Goal: Task Accomplishment & Management: Complete application form

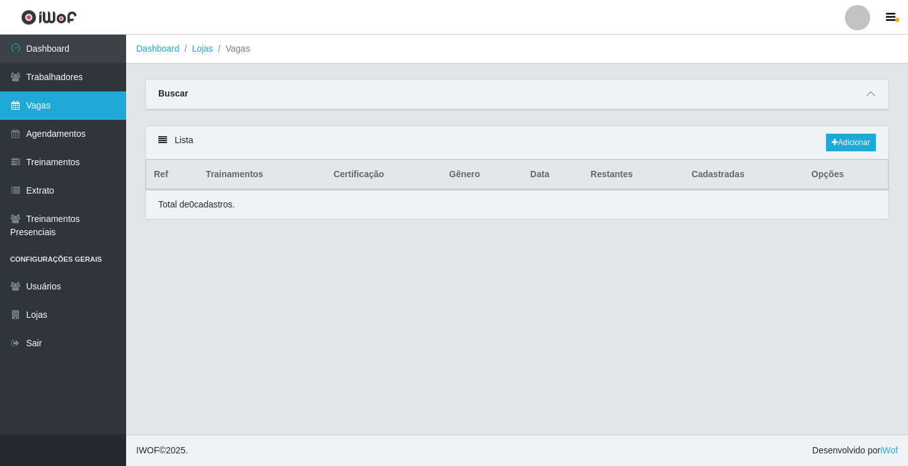
click at [66, 105] on link "Vagas" at bounding box center [63, 105] width 126 height 28
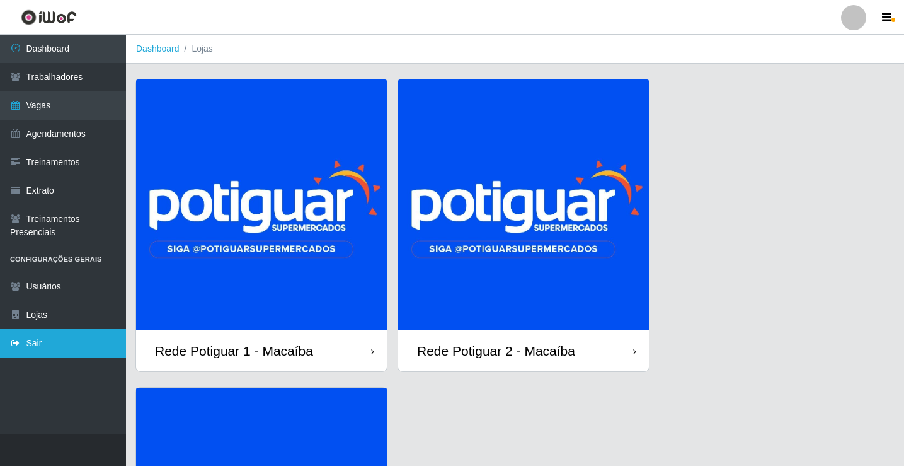
click at [43, 347] on link "Sair" at bounding box center [63, 343] width 126 height 28
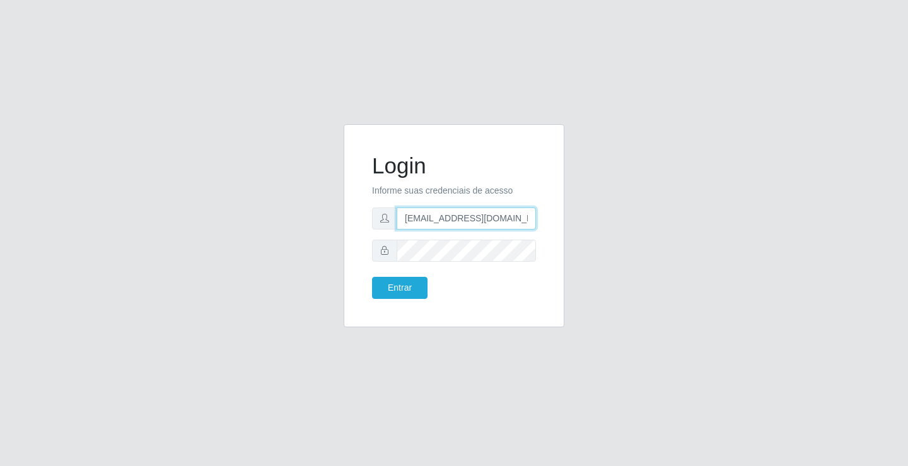
drag, startPoint x: 439, startPoint y: 218, endPoint x: 451, endPoint y: 224, distance: 12.7
click at [439, 218] on input "rh.supermercadopotiguar@gmail.com" at bounding box center [465, 218] width 139 height 22
type input "departamentopessoal2@sbcvarejistas.com.br"
click at [413, 296] on button "Entrar" at bounding box center [399, 288] width 55 height 22
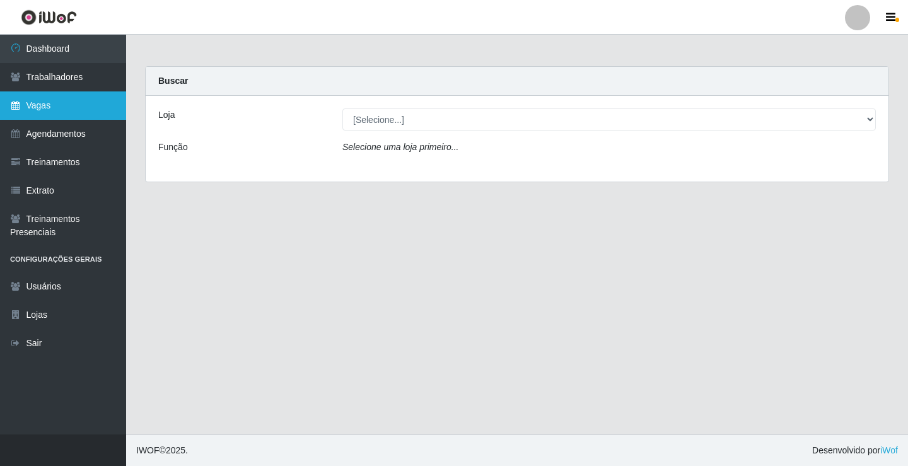
click at [62, 107] on link "Vagas" at bounding box center [63, 105] width 126 height 28
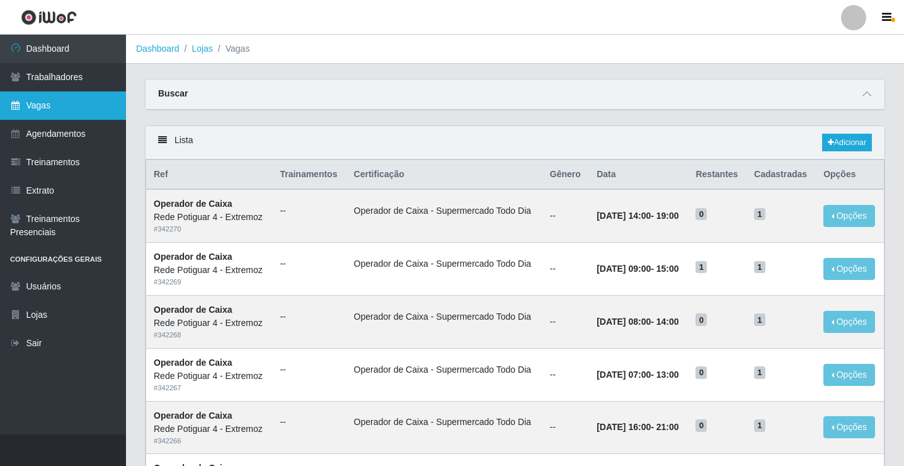
click at [57, 106] on link "Vagas" at bounding box center [63, 105] width 126 height 28
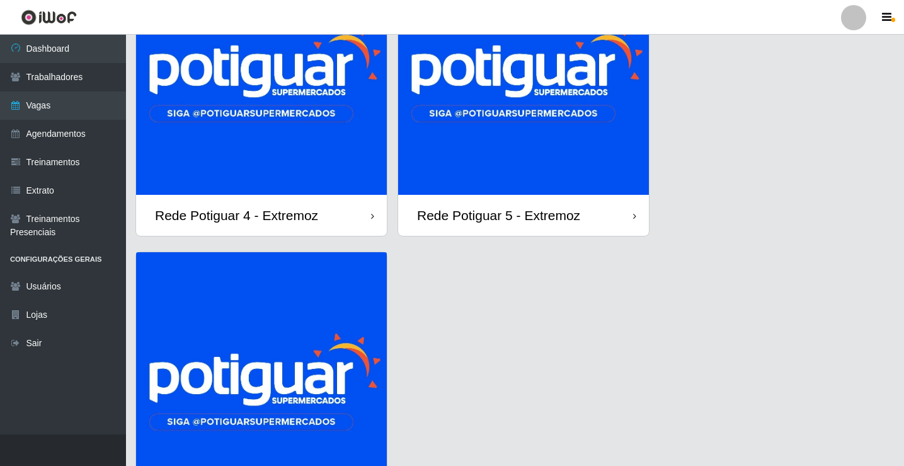
scroll to position [135, 0]
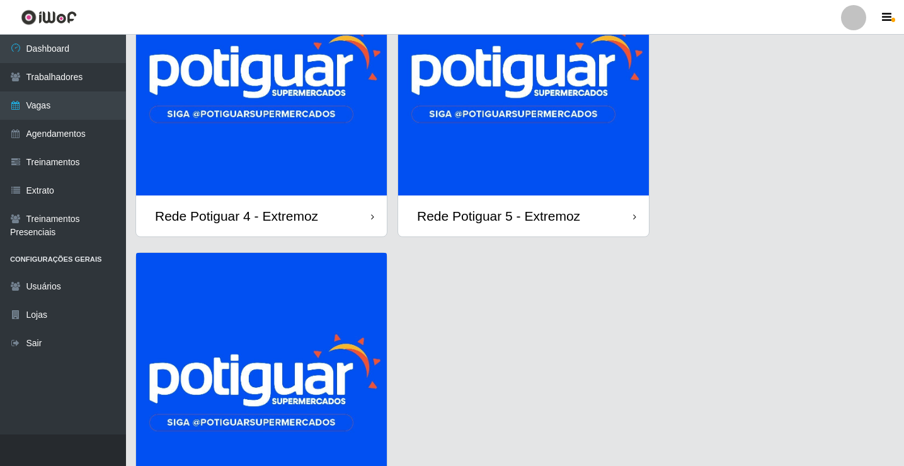
click at [529, 147] on img at bounding box center [523, 70] width 251 height 251
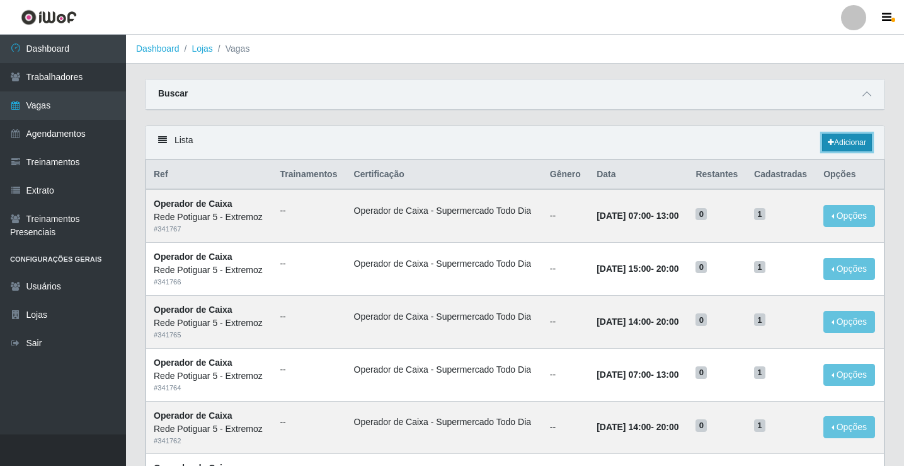
click at [829, 141] on icon at bounding box center [831, 143] width 6 height 8
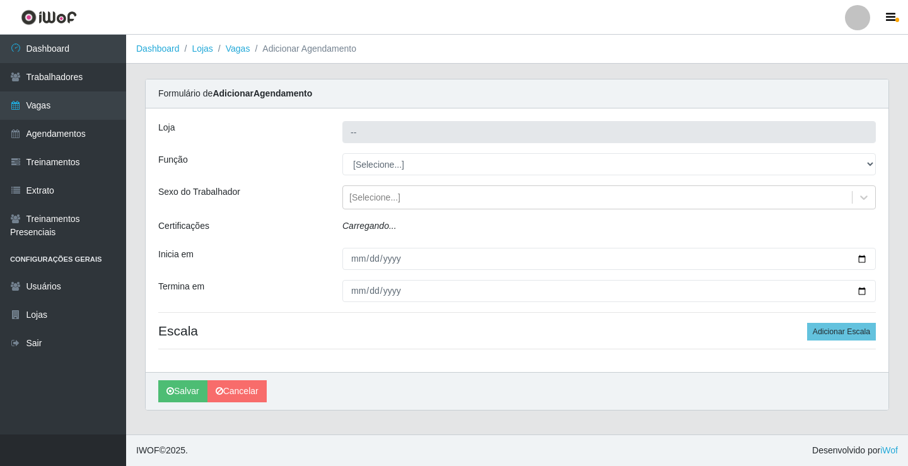
type input "Rede Potiguar 5 - Extremoz"
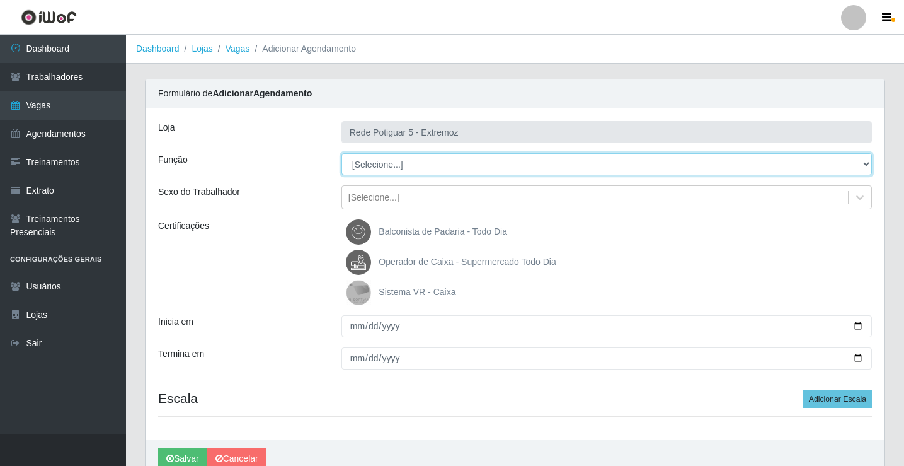
click at [378, 166] on select "[Selecione...] ASG Balconista Embalador Operador de Caixa Operador de Loja Repo…" at bounding box center [607, 164] width 531 height 22
select select "22"
click at [342, 153] on select "[Selecione...] ASG Balconista Embalador Operador de Caixa Operador de Loja Repo…" at bounding box center [607, 164] width 531 height 22
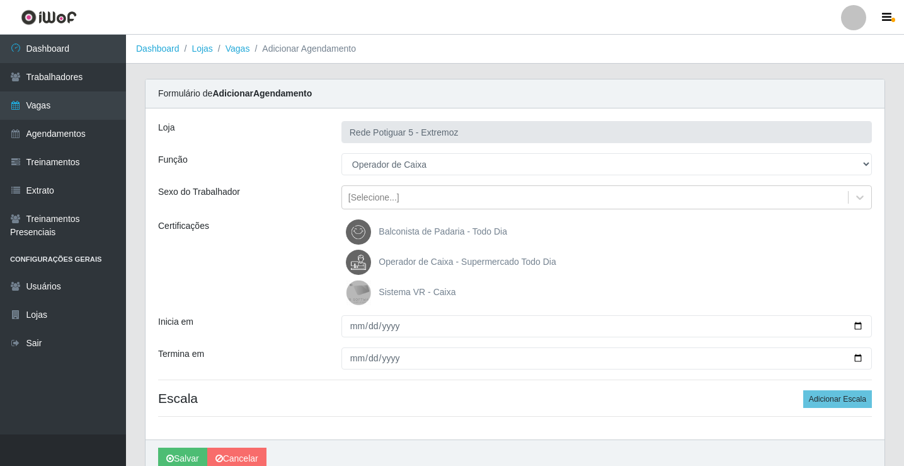
click at [401, 263] on span "Operador de Caixa - Supermercado Todo Dia" at bounding box center [467, 262] width 177 height 10
click at [0, 0] on input "Operador de Caixa - Supermercado Todo Dia" at bounding box center [0, 0] width 0 height 0
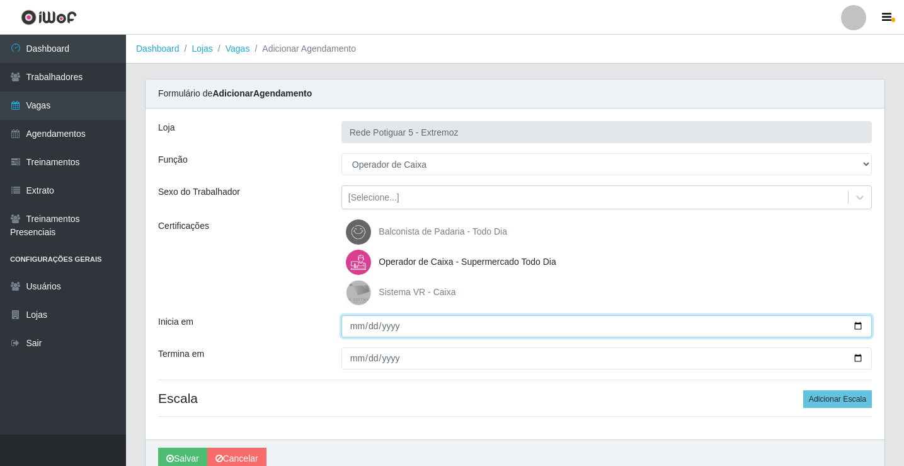
click at [353, 328] on input "Inicia em" at bounding box center [607, 326] width 531 height 22
type input "[DATE]"
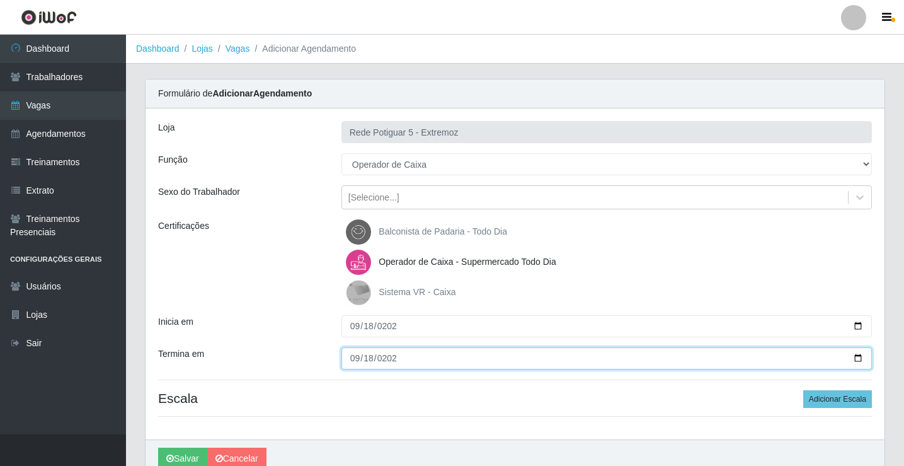
type input "[DATE]"
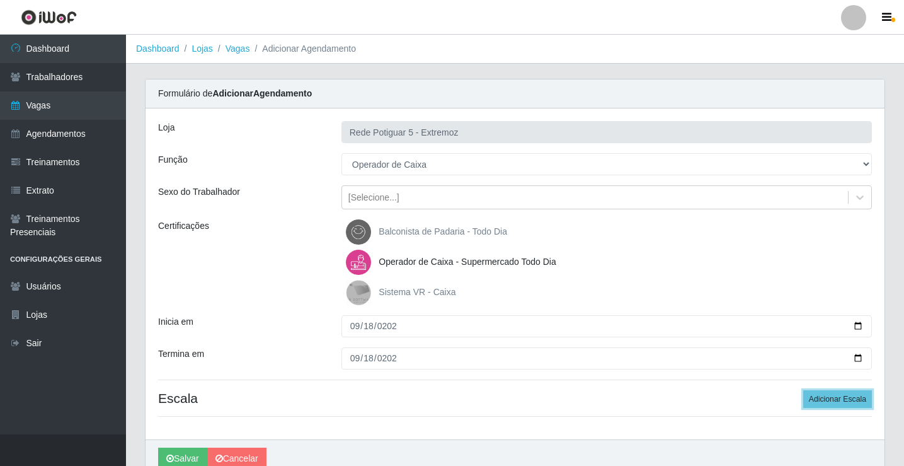
click at [804, 390] on button "Adicionar Escala" at bounding box center [838, 399] width 69 height 18
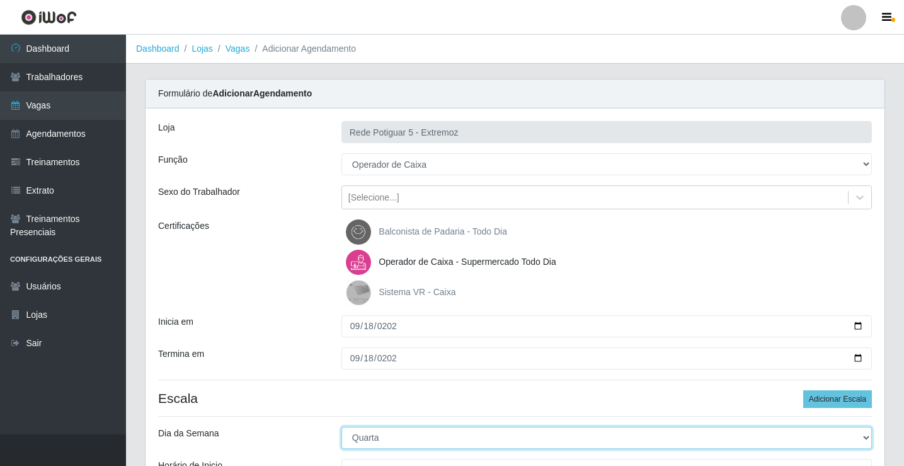
select select "4"
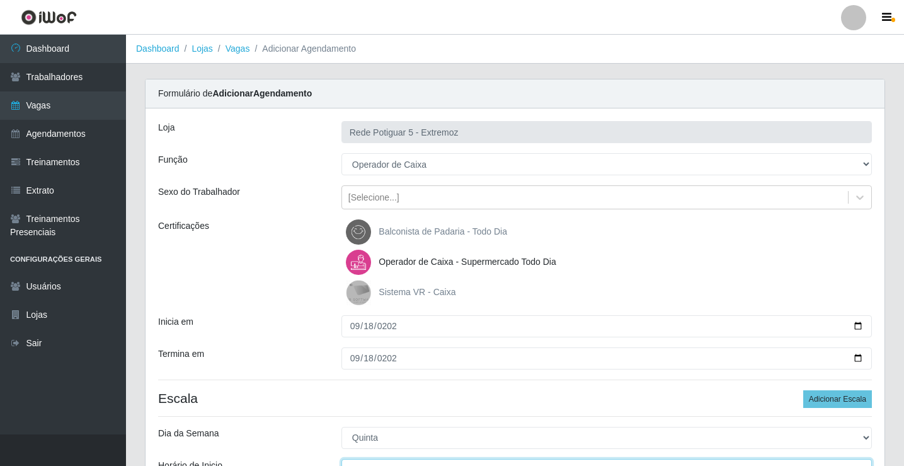
scroll to position [15, 0]
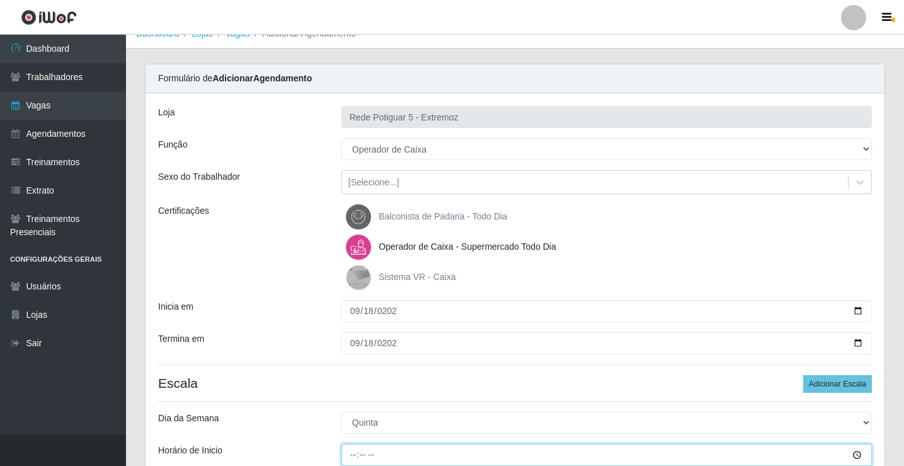
type input "14:00"
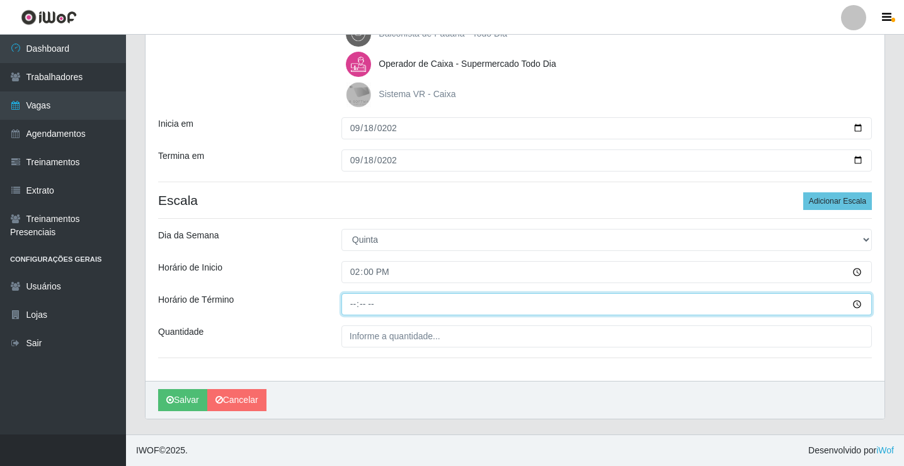
type input "20:00"
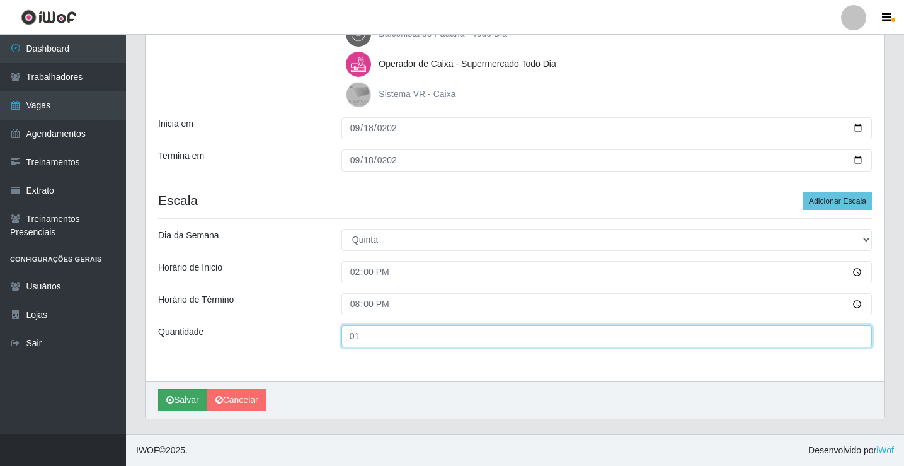
type input "01_"
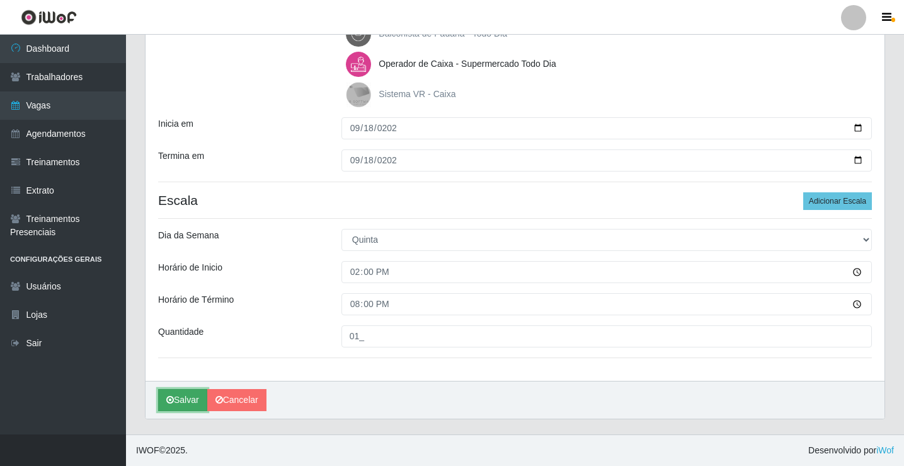
click at [182, 401] on button "Salvar" at bounding box center [182, 400] width 49 height 22
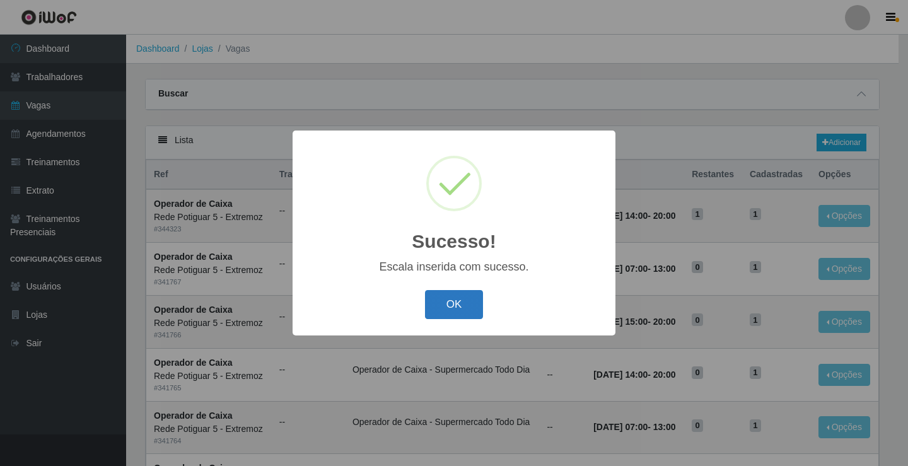
click at [459, 316] on button "OK" at bounding box center [454, 305] width 59 height 30
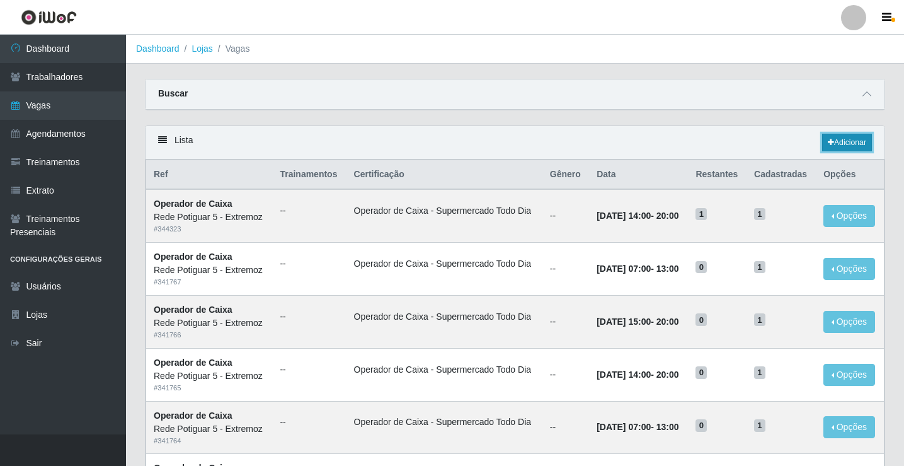
click at [848, 138] on link "Adicionar" at bounding box center [848, 143] width 50 height 18
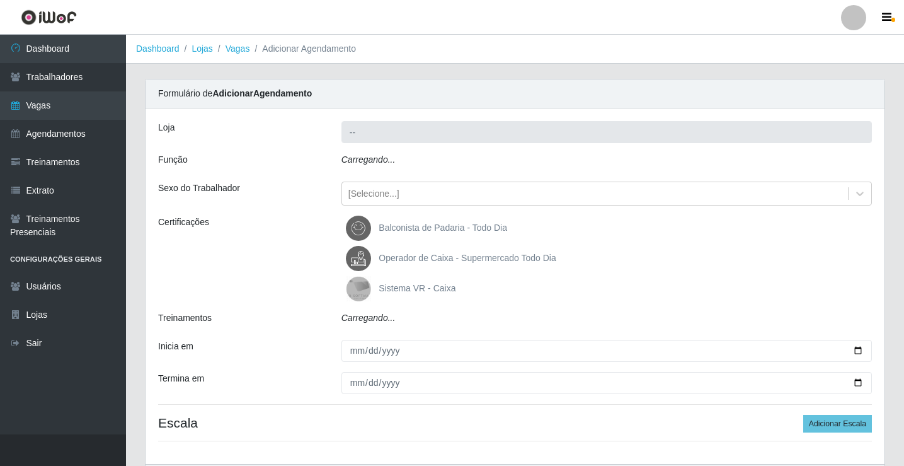
type input "Rede Potiguar 5 - Extremoz"
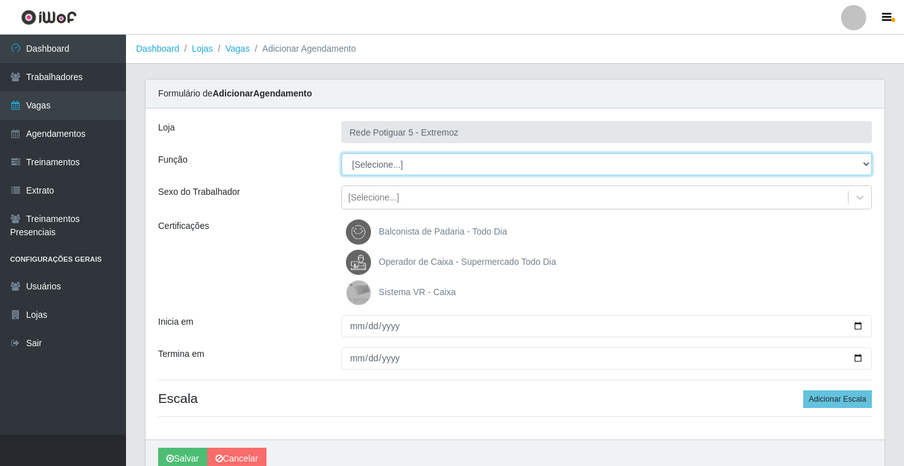
click at [369, 166] on select "[Selecione...] ASG Balconista Embalador Operador de Caixa Operador de Loja Repo…" at bounding box center [607, 164] width 531 height 22
select select "22"
click at [342, 153] on select "[Selecione...] ASG Balconista Embalador Operador de Caixa Operador de Loja Repo…" at bounding box center [607, 164] width 531 height 22
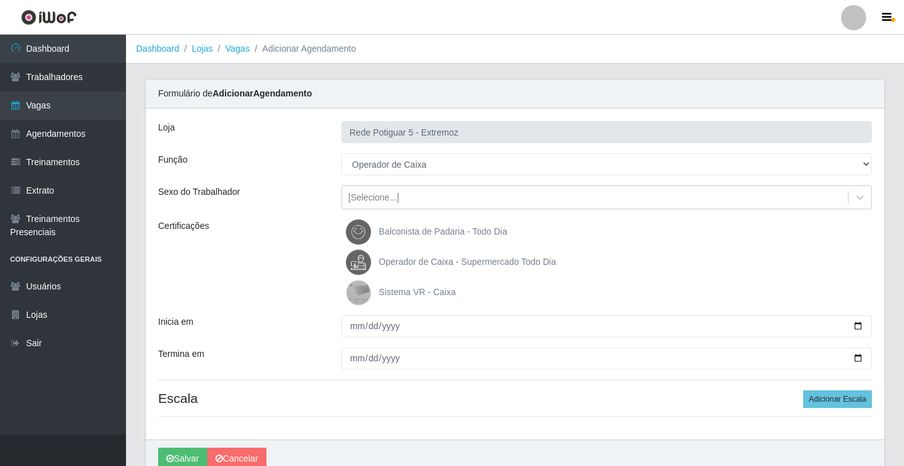
click at [413, 257] on span "Operador de Caixa - Supermercado Todo Dia" at bounding box center [467, 262] width 177 height 10
click at [0, 0] on input "Operador de Caixa - Supermercado Todo Dia" at bounding box center [0, 0] width 0 height 0
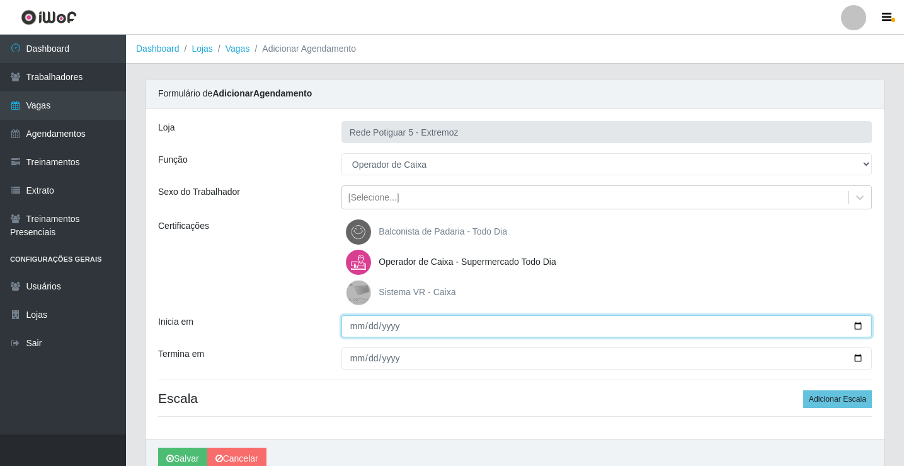
click at [353, 324] on input "Inicia em" at bounding box center [607, 326] width 531 height 22
type input "[DATE]"
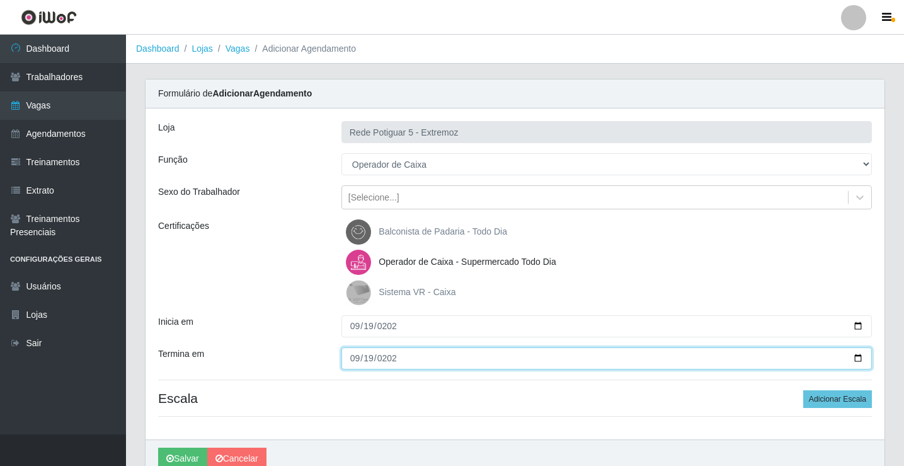
type input "[DATE]"
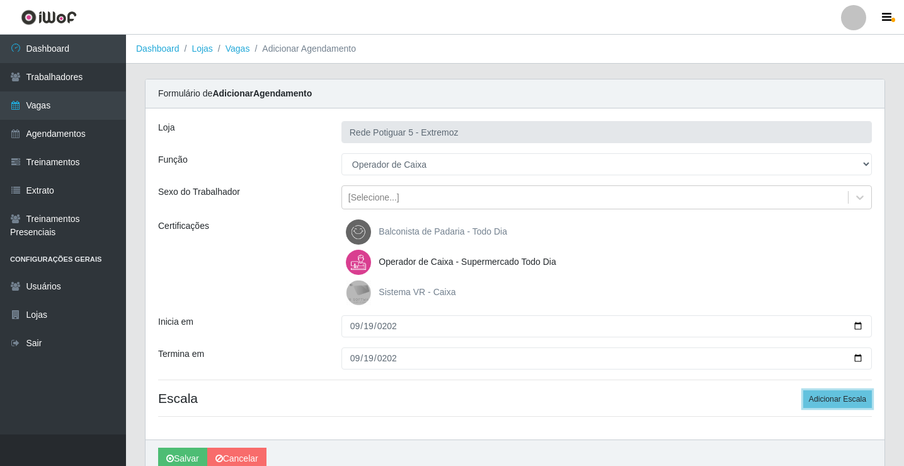
click at [804, 390] on button "Adicionar Escala" at bounding box center [838, 399] width 69 height 18
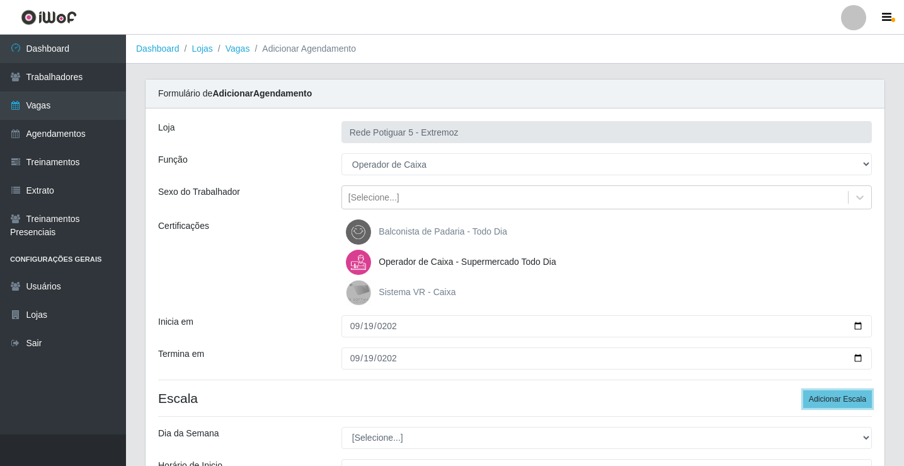
click at [804, 390] on button "Adicionar Escala" at bounding box center [838, 399] width 69 height 18
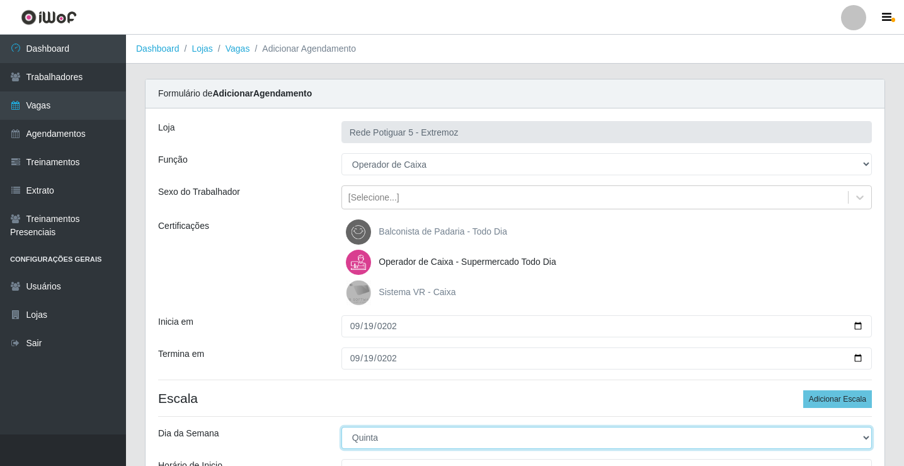
select select "5"
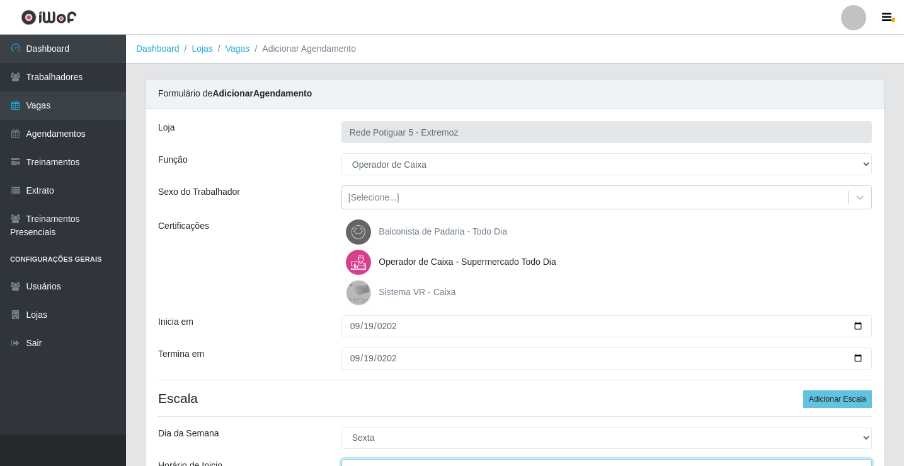
scroll to position [15, 0]
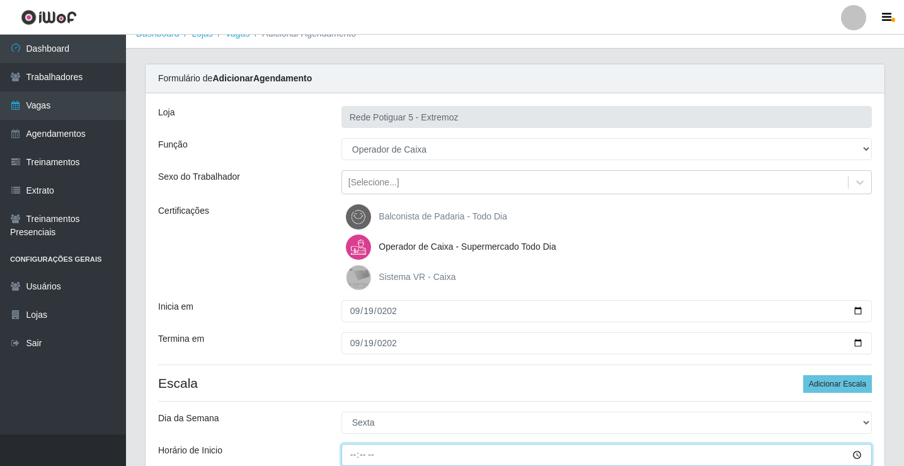
type input "07:00"
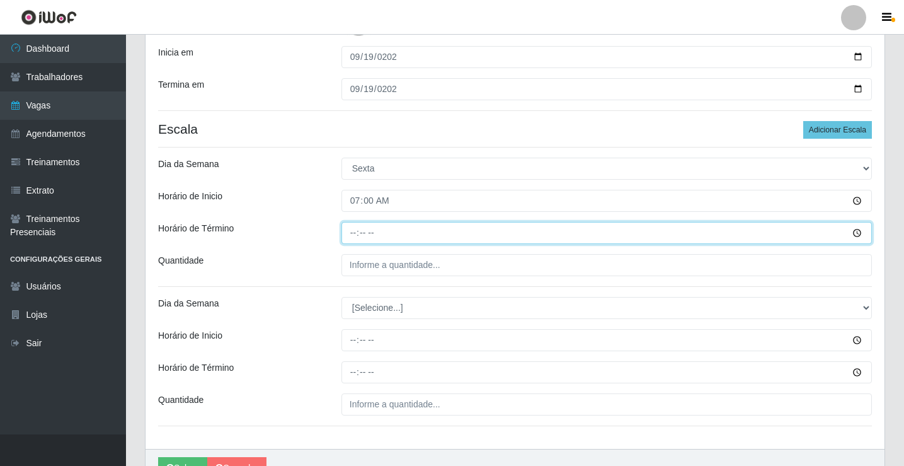
type input "13:00"
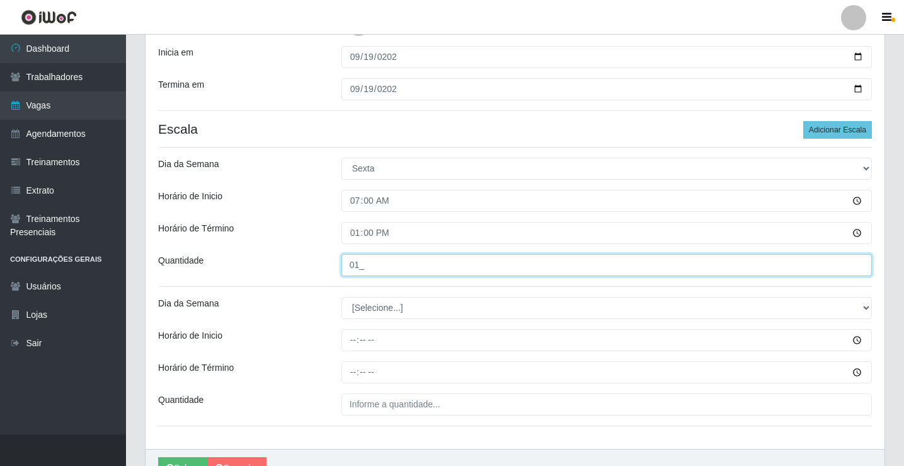
type input "01_"
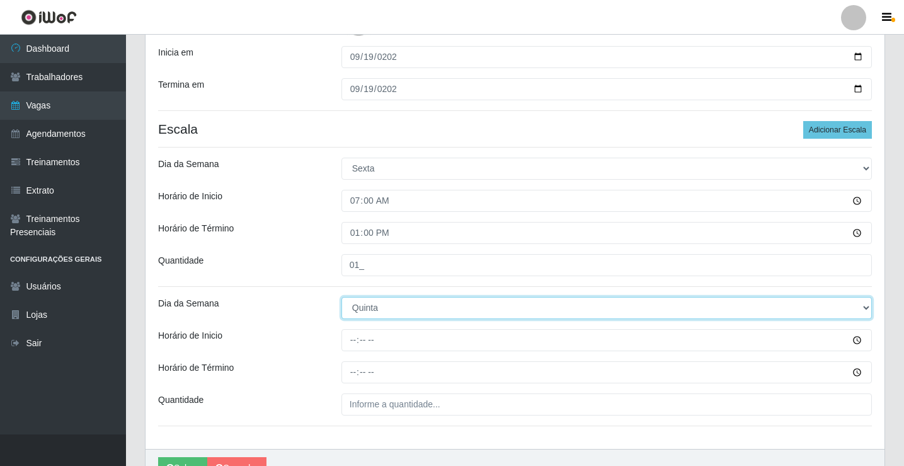
select select "5"
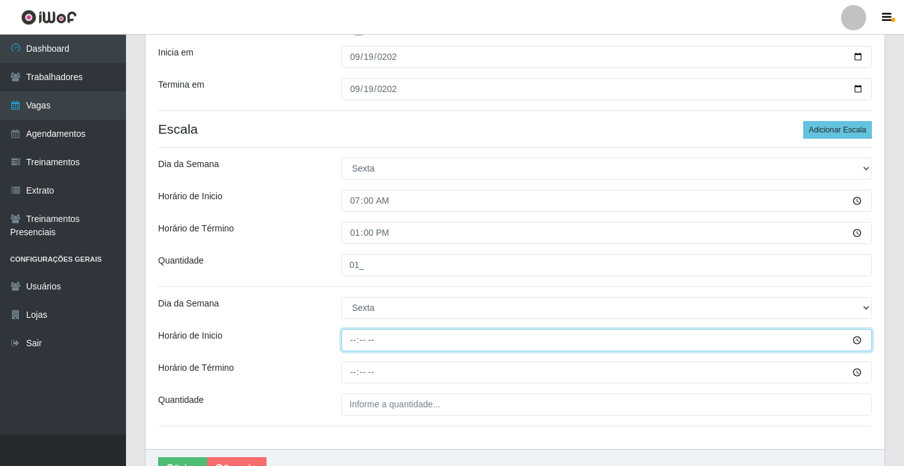
type input "14:00"
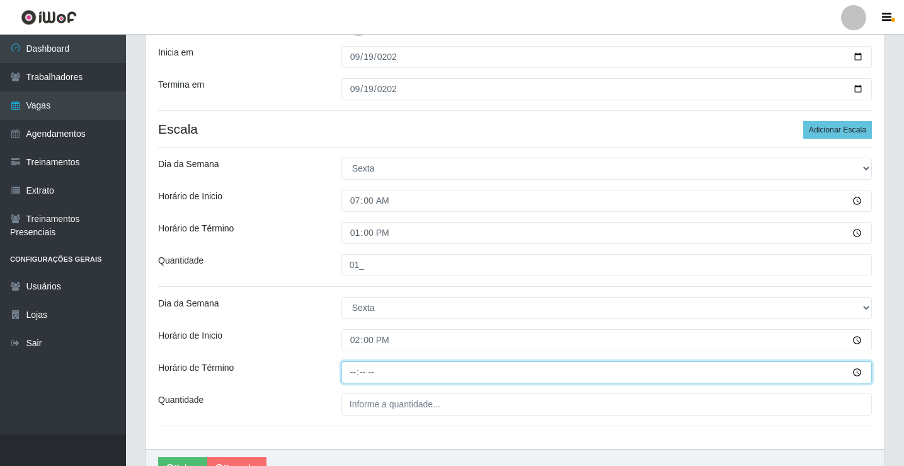
type input "20:00"
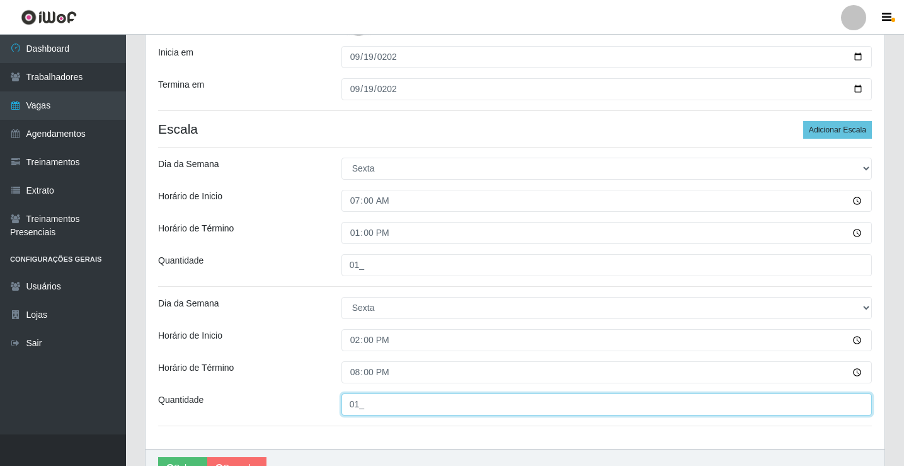
scroll to position [332, 0]
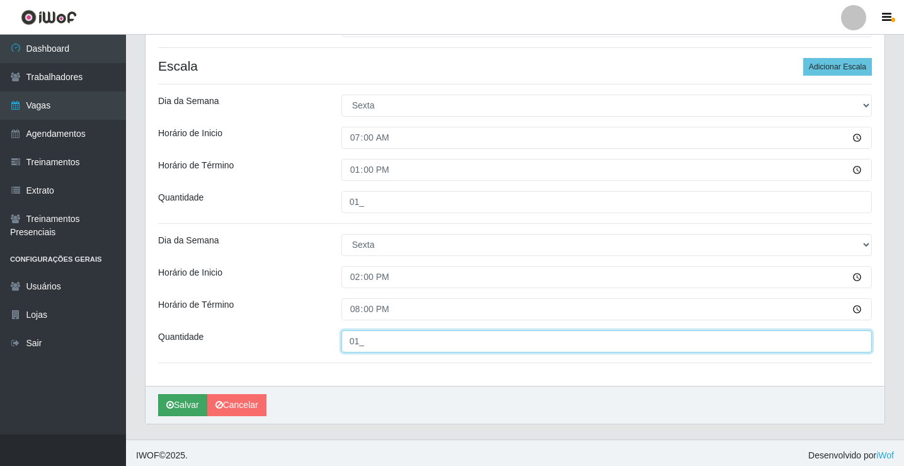
type input "01_"
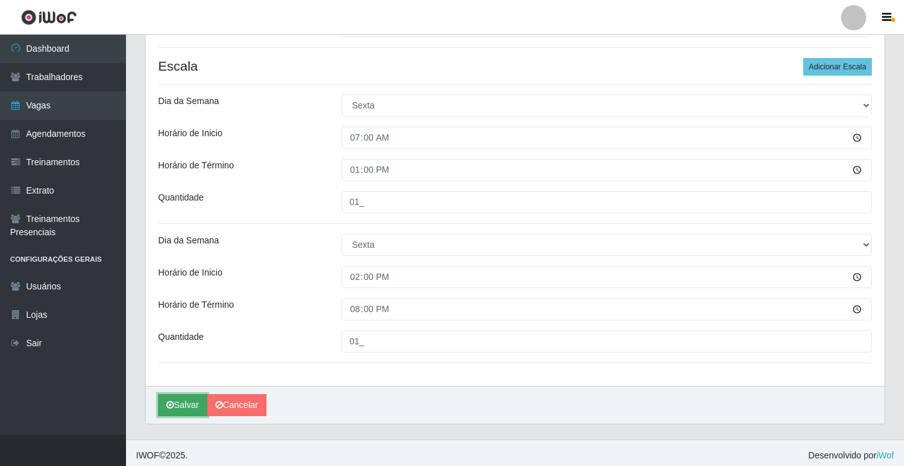
click at [176, 408] on button "Salvar" at bounding box center [182, 405] width 49 height 22
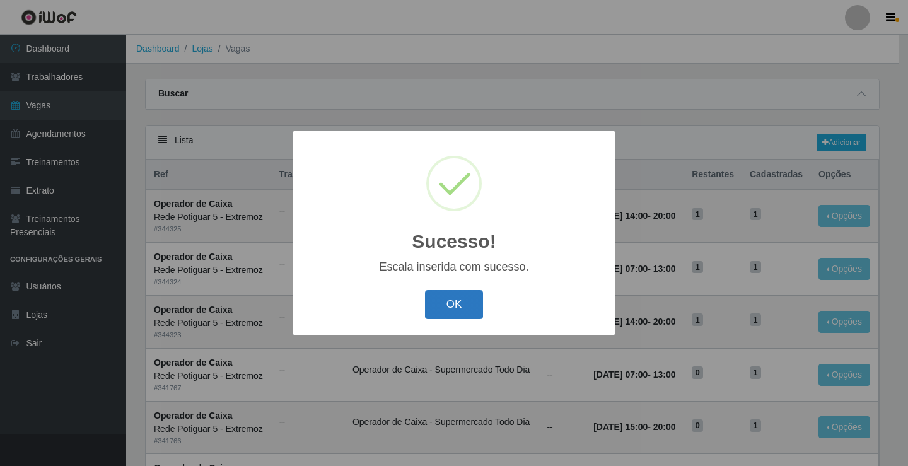
click at [457, 294] on button "OK" at bounding box center [454, 305] width 59 height 30
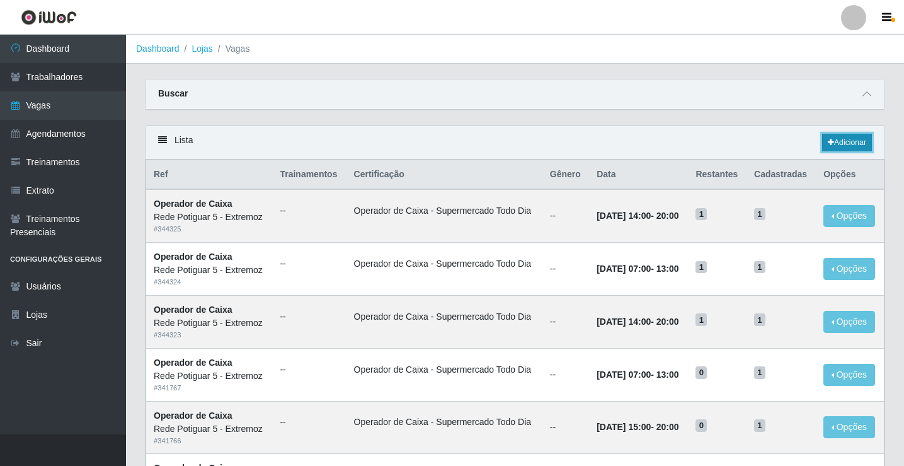
click at [828, 146] on icon at bounding box center [831, 143] width 6 height 8
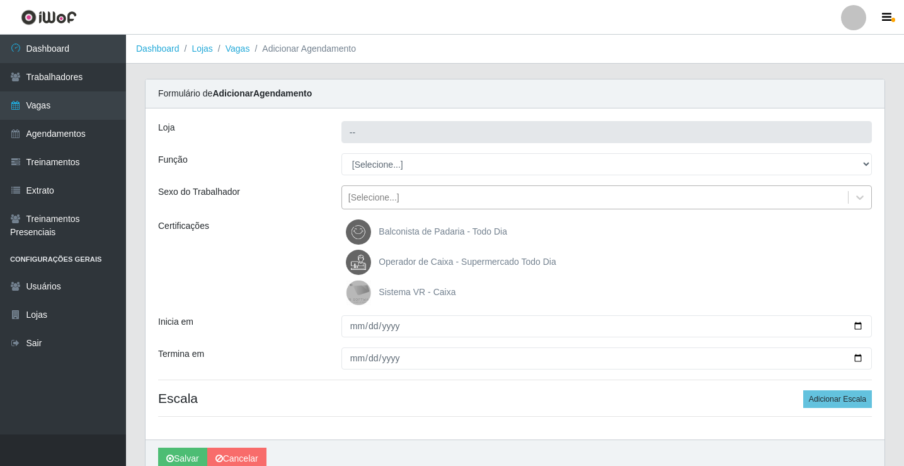
type input "Rede Potiguar 5 - Extremoz"
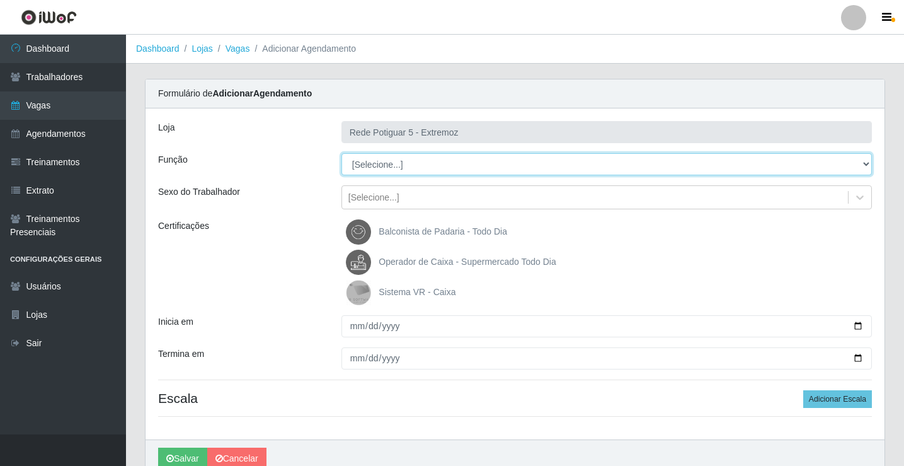
click at [395, 165] on select "[Selecione...] ASG Balconista Embalador Operador de Caixa Operador de Loja Repo…" at bounding box center [607, 164] width 531 height 22
select select "22"
click at [342, 153] on select "[Selecione...] ASG Balconista Embalador Operador de Caixa Operador de Loja Repo…" at bounding box center [607, 164] width 531 height 22
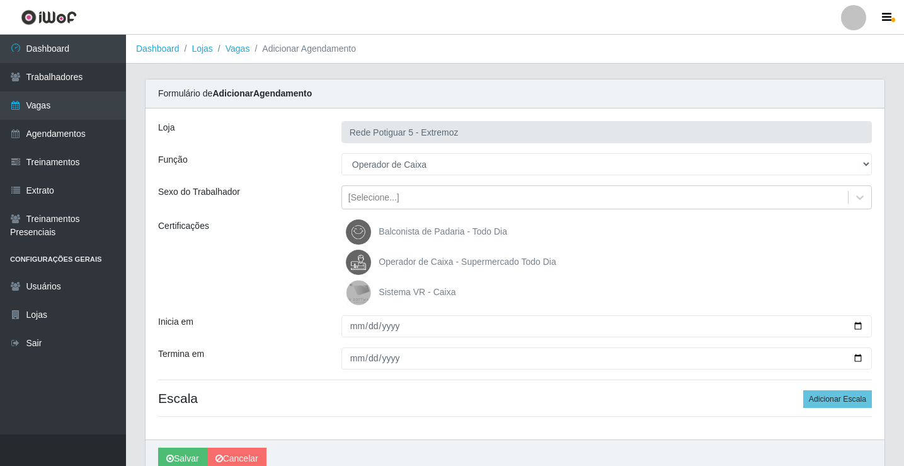
click at [402, 258] on span "Operador de Caixa - Supermercado Todo Dia" at bounding box center [467, 262] width 177 height 10
click at [0, 0] on input "Operador de Caixa - Supermercado Todo Dia" at bounding box center [0, 0] width 0 height 0
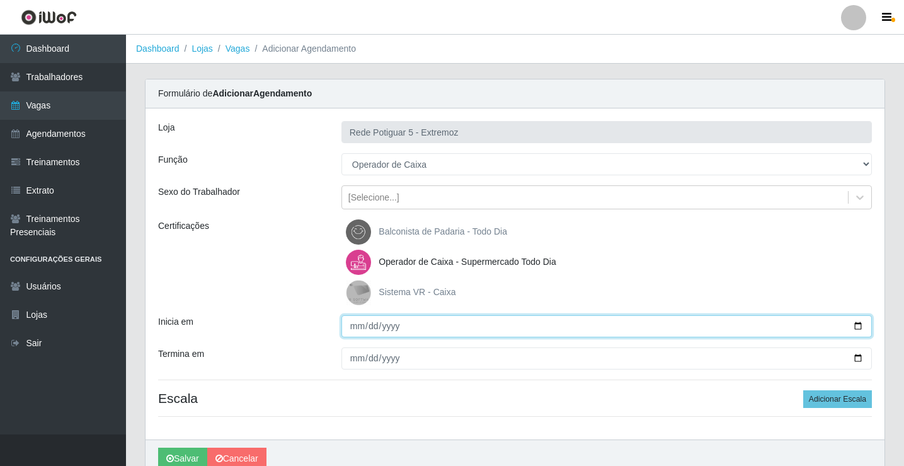
click at [349, 327] on input "Inicia em" at bounding box center [607, 326] width 531 height 22
type input "[DATE]"
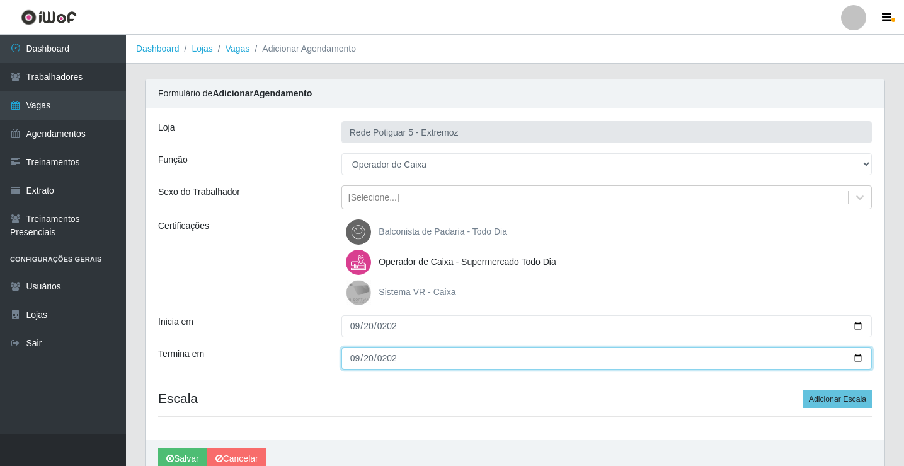
type input "[DATE]"
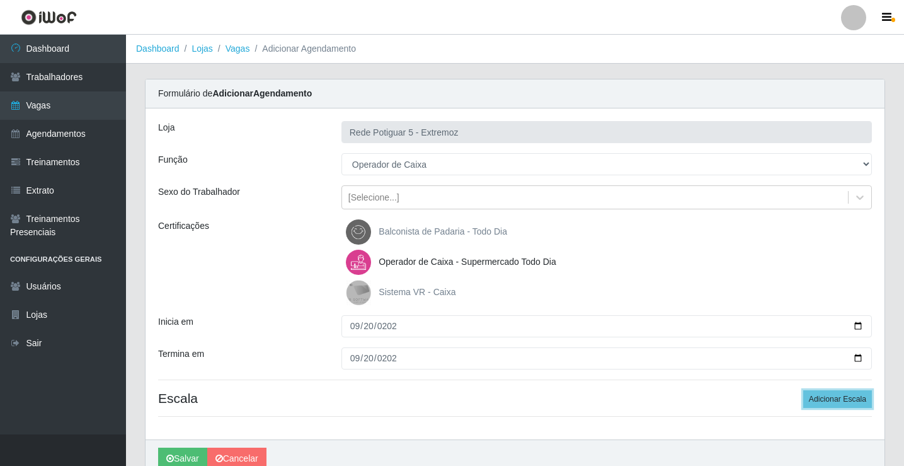
click at [804, 390] on button "Adicionar Escala" at bounding box center [838, 399] width 69 height 18
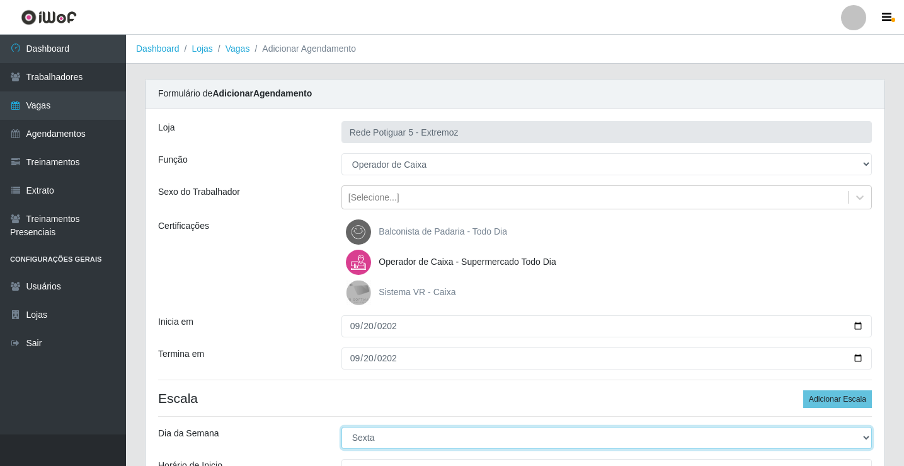
select select "6"
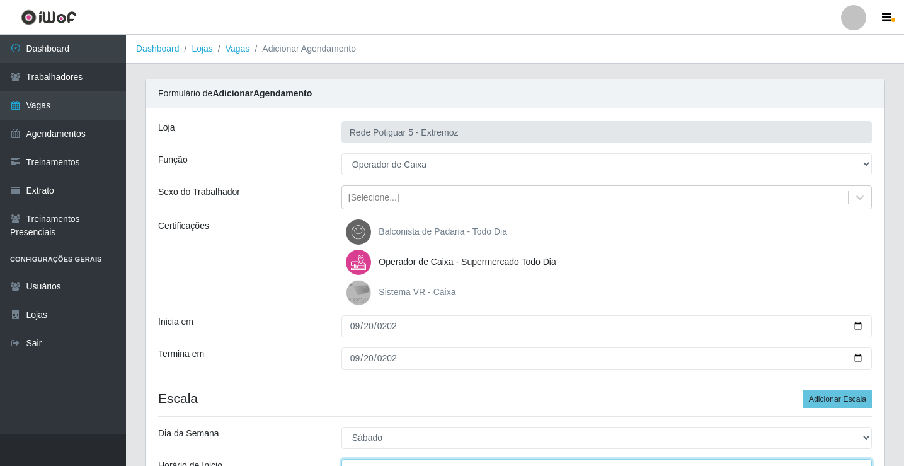
scroll to position [15, 0]
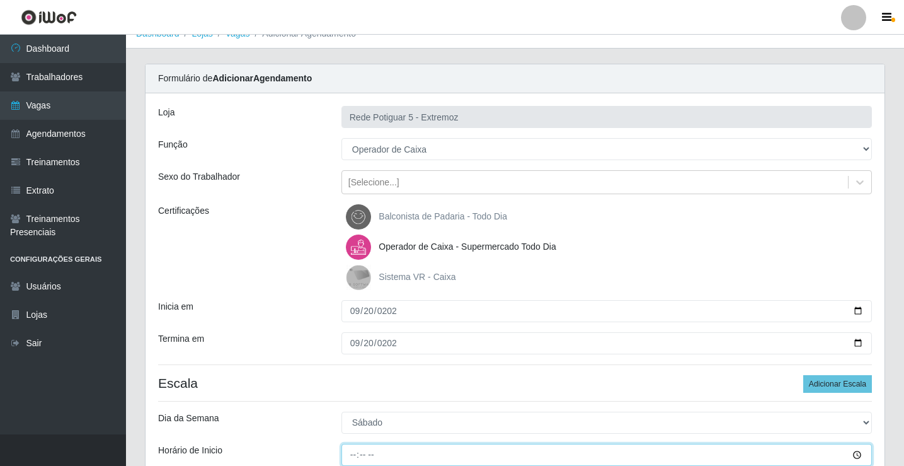
type input "07:00"
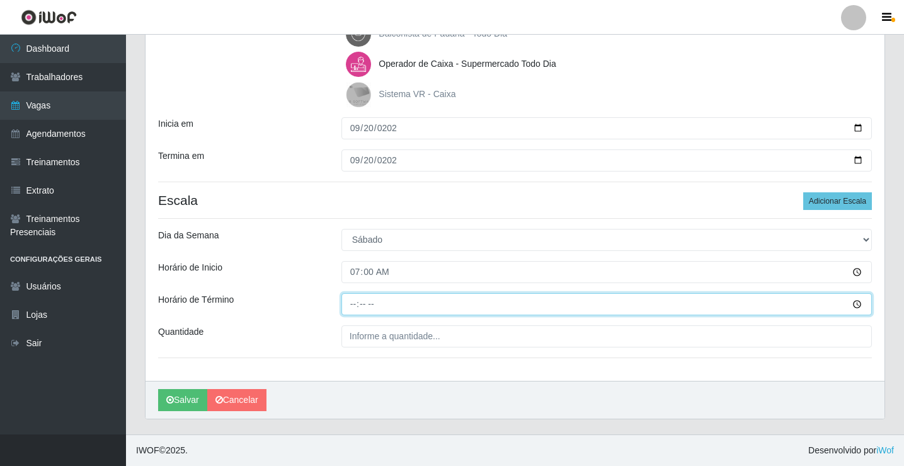
type input "13:00"
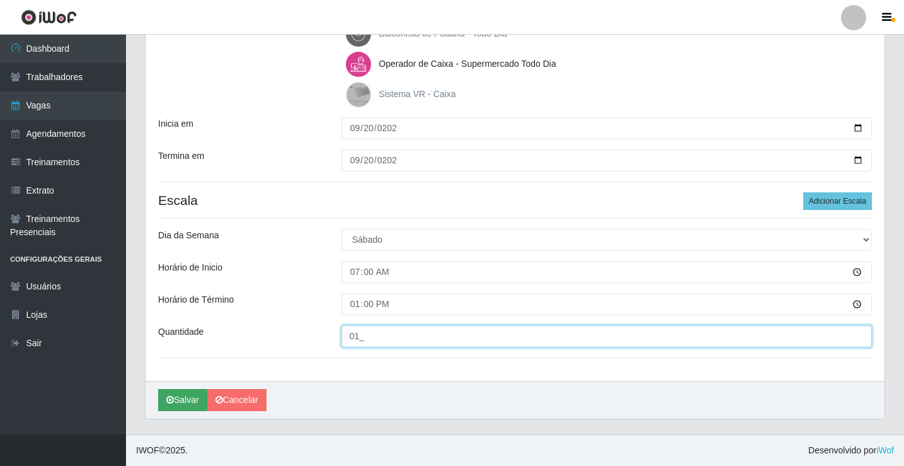
type input "01_"
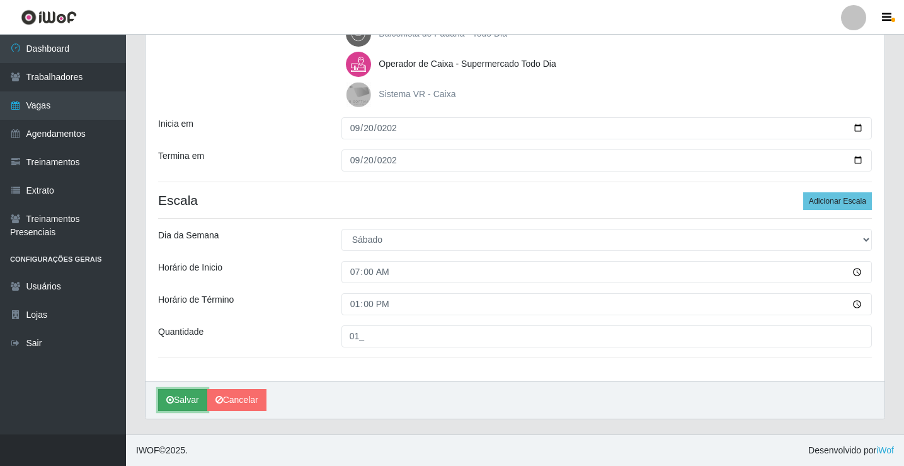
click at [190, 395] on button "Salvar" at bounding box center [182, 400] width 49 height 22
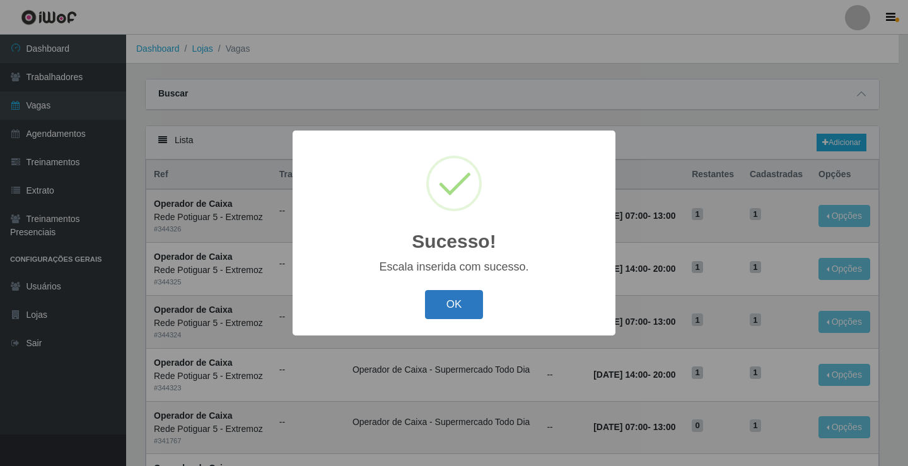
click at [439, 306] on button "OK" at bounding box center [454, 305] width 59 height 30
